Goal: Check status: Check status

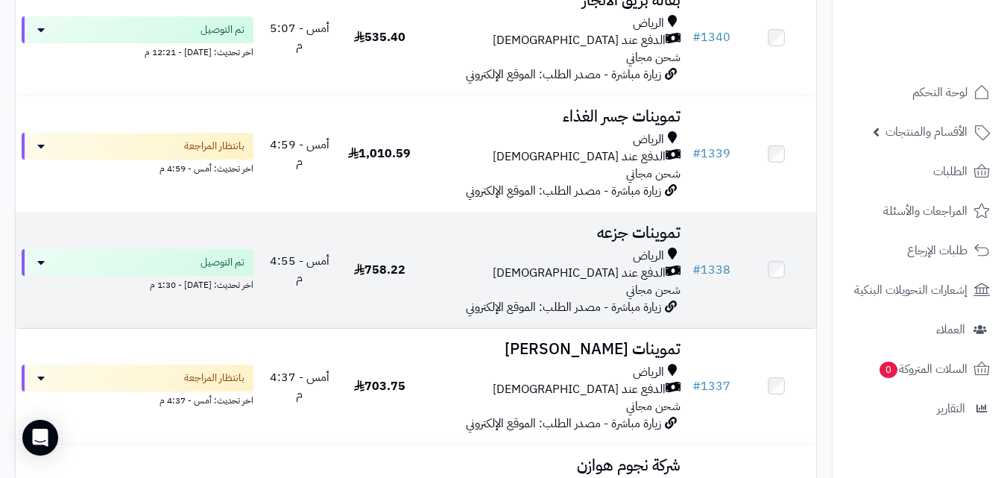
scroll to position [686, 0]
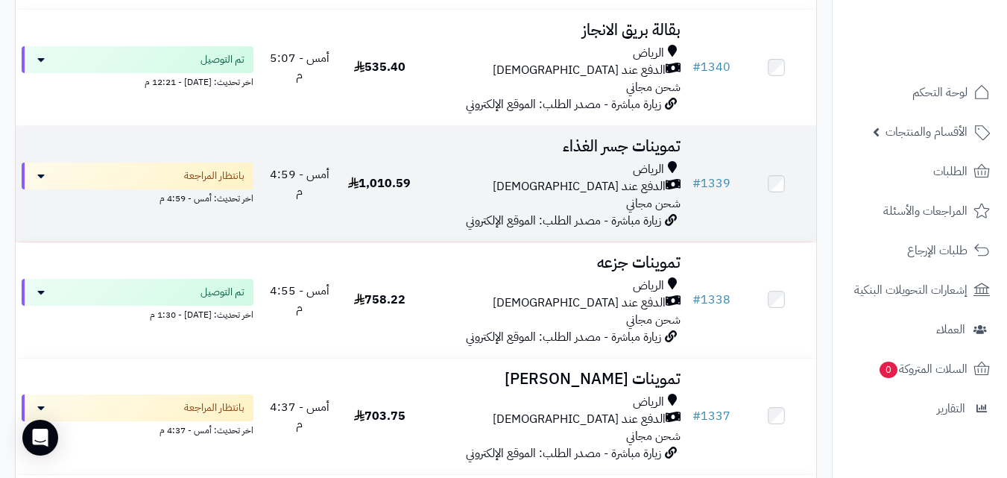
click at [401, 221] on td "1,010.59" at bounding box center [380, 184] width 80 height 116
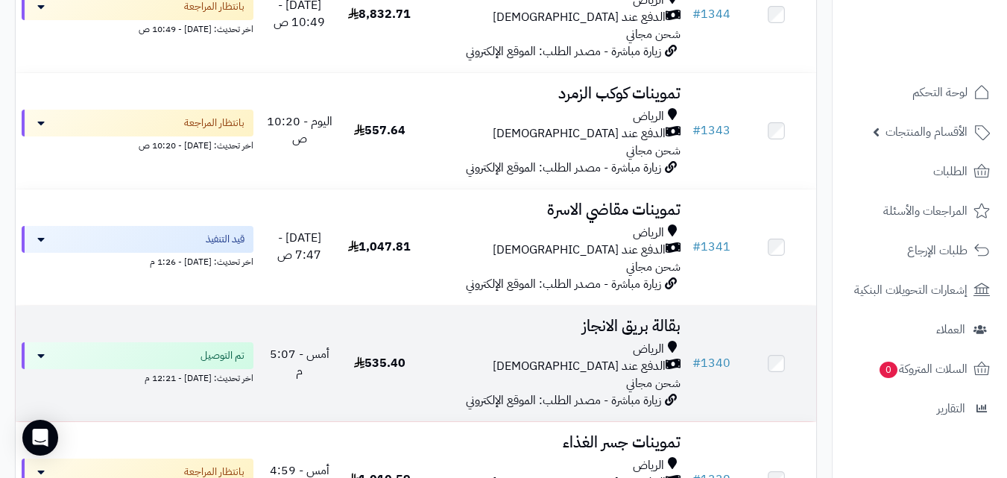
scroll to position [388, 0]
